Goal: Task Accomplishment & Management: Manage account settings

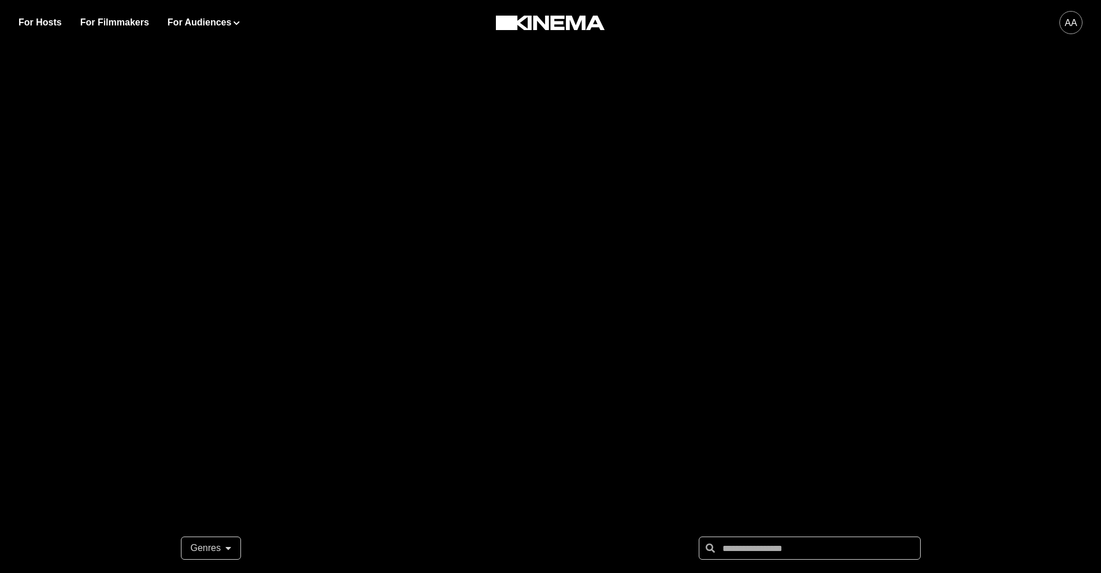
click at [1065, 23] on div "aa" at bounding box center [1070, 22] width 23 height 23
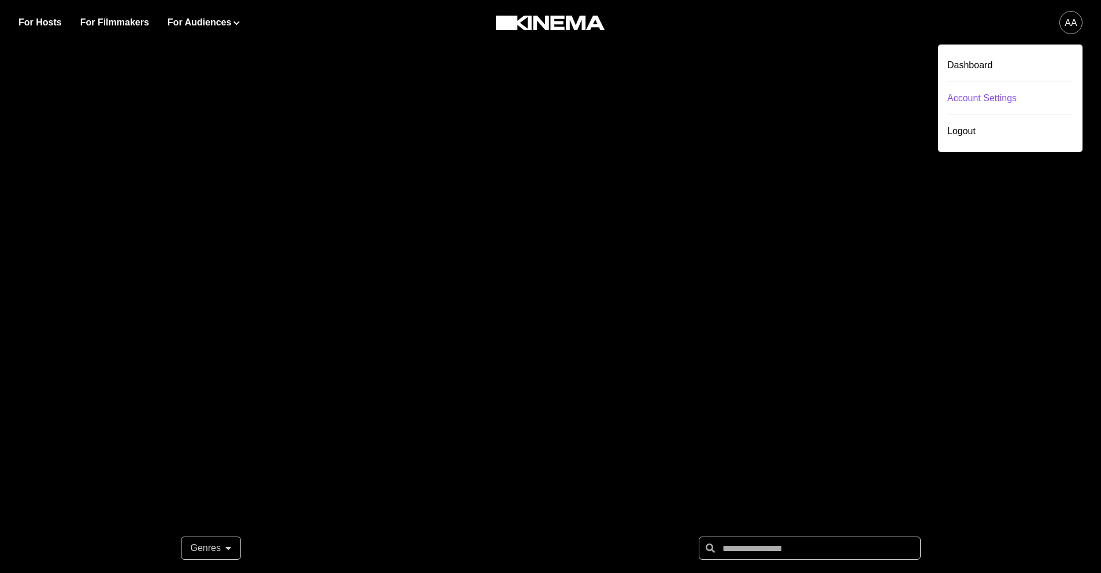
click at [994, 107] on div "Account Settings" at bounding box center [1010, 98] width 126 height 32
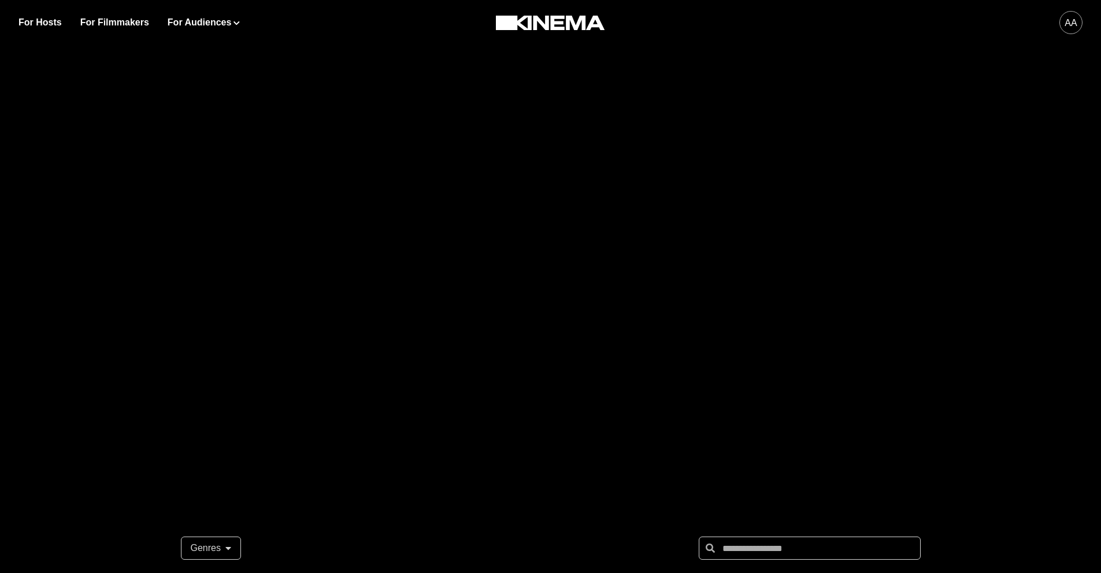
click at [1064, 21] on div "aa" at bounding box center [1070, 23] width 12 height 14
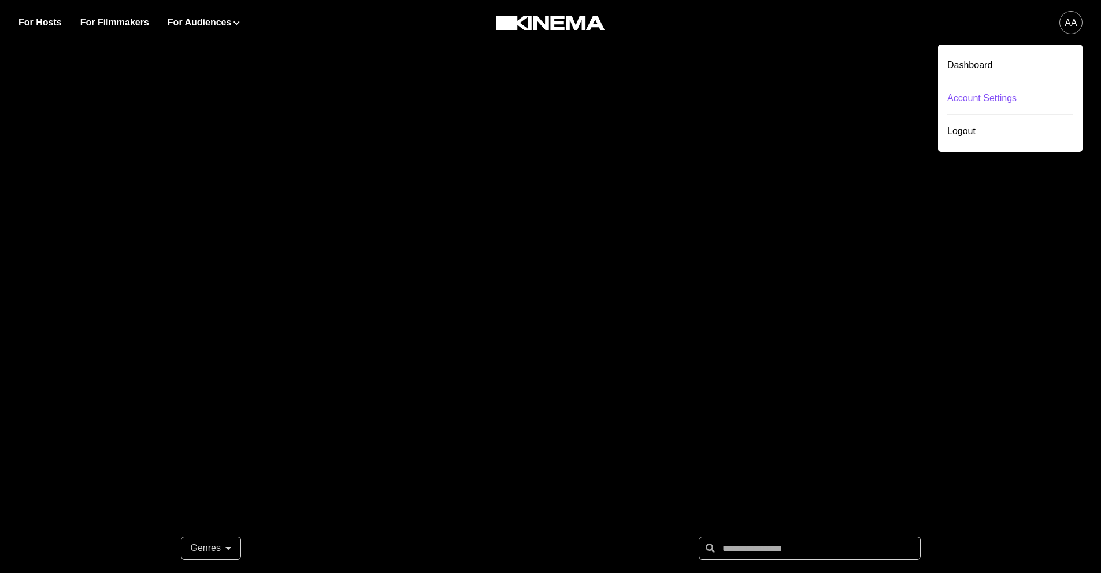
click at [983, 96] on div "Account Settings" at bounding box center [1010, 98] width 126 height 32
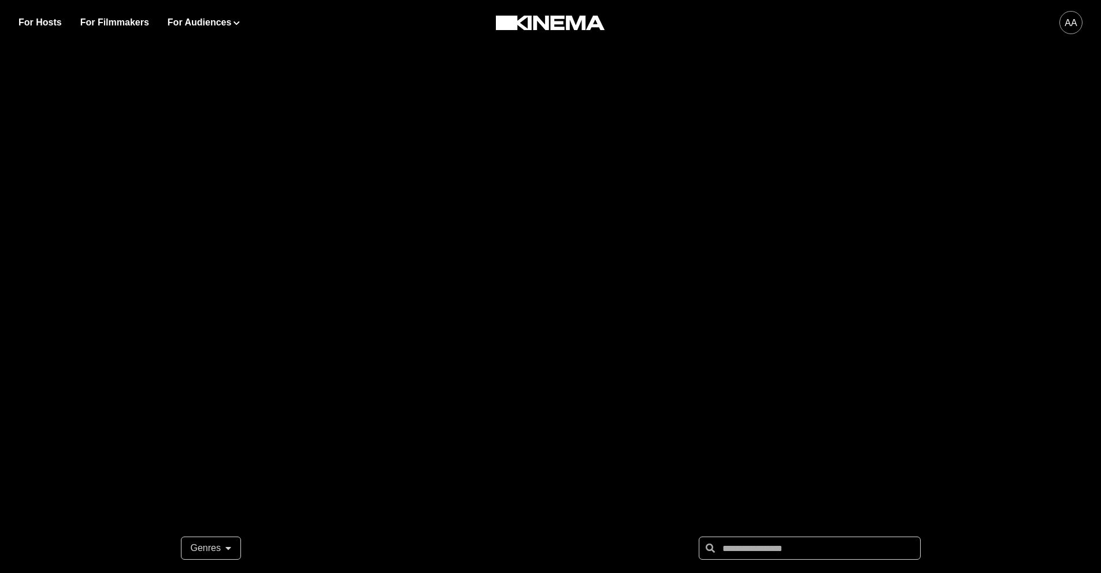
click at [1076, 23] on div "aa" at bounding box center [1070, 23] width 12 height 14
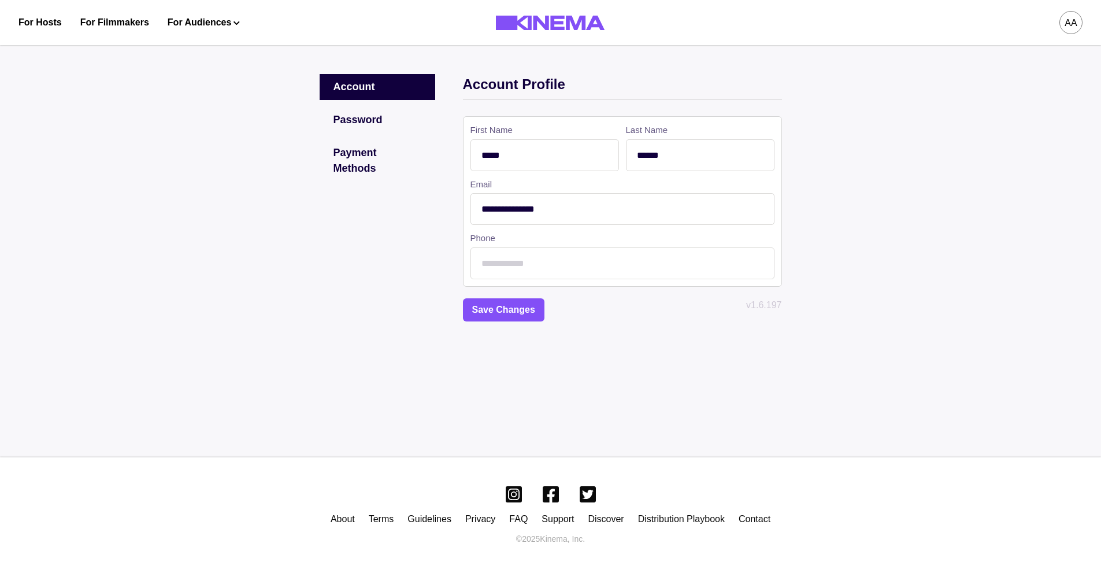
click at [1065, 26] on div "aa" at bounding box center [1070, 23] width 12 height 14
click at [967, 131] on div "Logout" at bounding box center [1010, 131] width 126 height 32
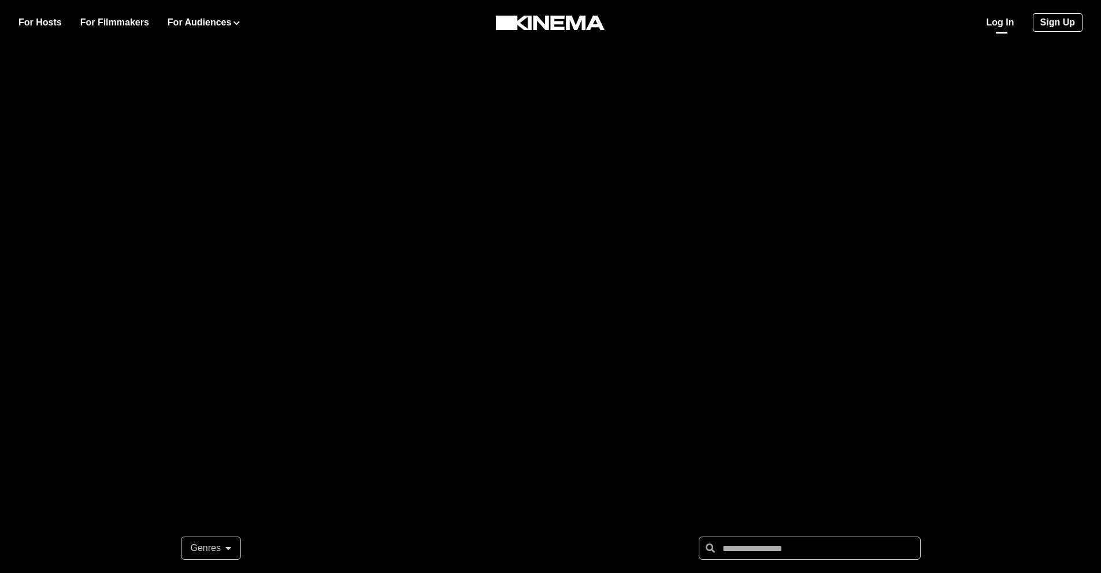
click at [1002, 23] on link "Log In" at bounding box center [1000, 23] width 28 height 14
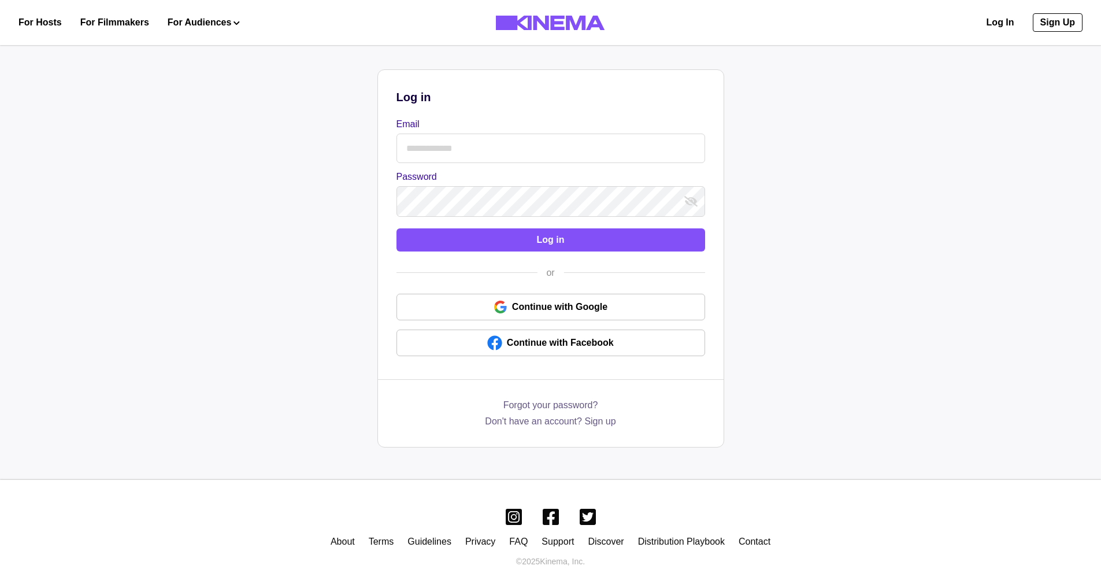
click at [506, 146] on input "Email" at bounding box center [550, 147] width 309 height 29
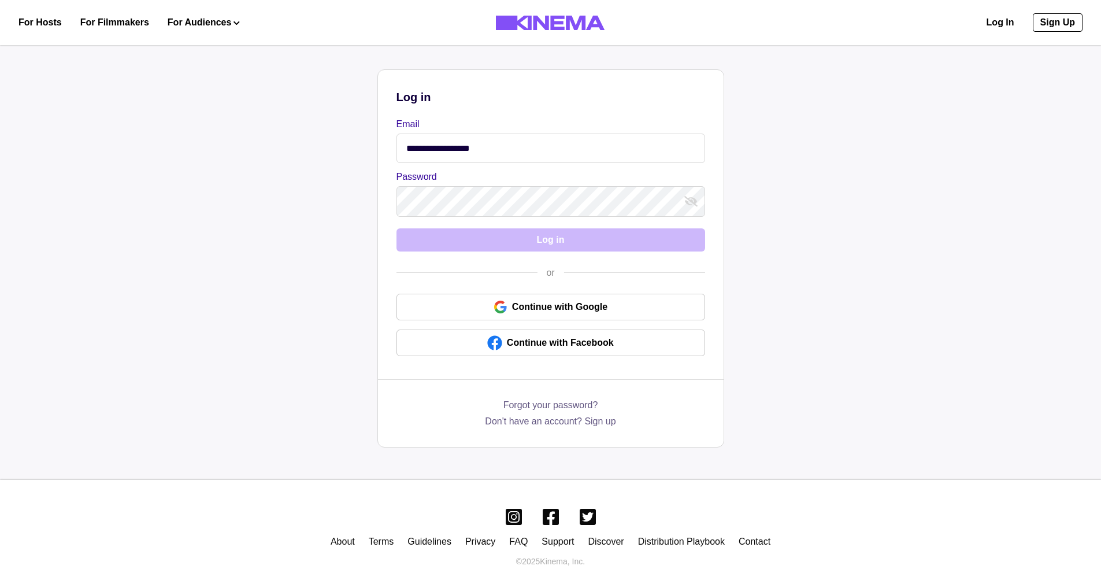
type input "**********"
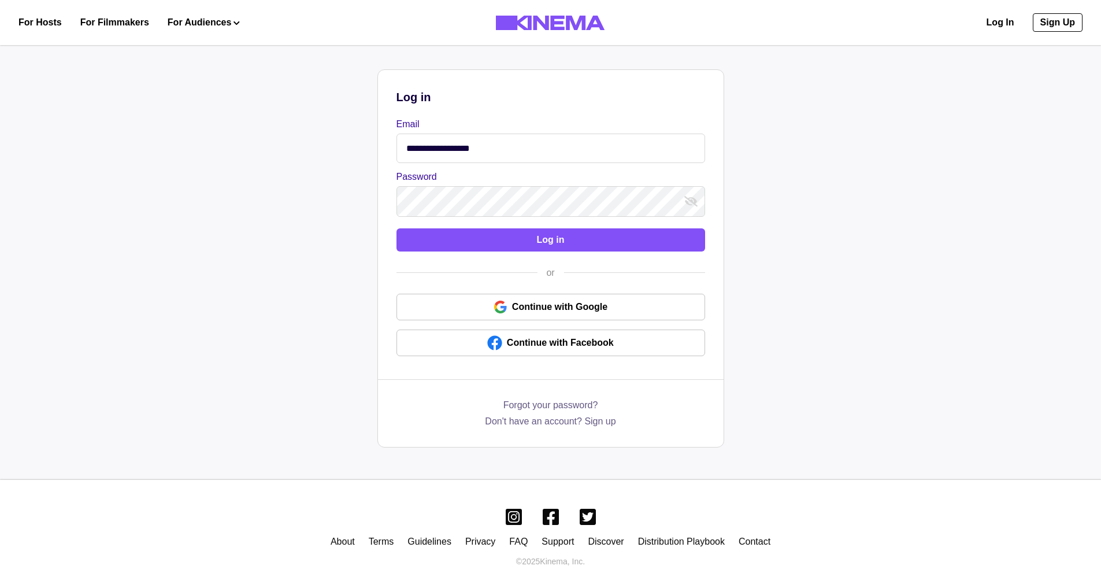
click at [396, 228] on button "Log in" at bounding box center [550, 239] width 309 height 23
